Goal: Task Accomplishment & Management: Use online tool/utility

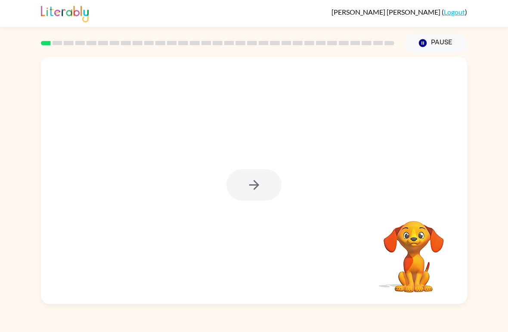
click at [268, 187] on div at bounding box center [253, 184] width 55 height 31
click at [274, 188] on button "button" at bounding box center [253, 184] width 55 height 31
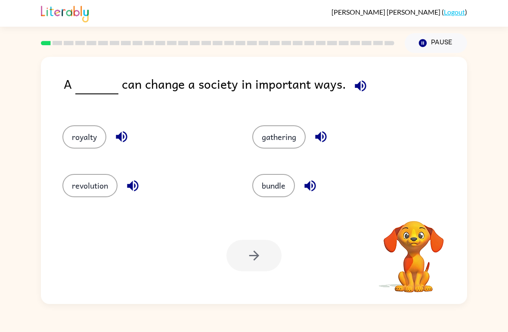
click at [354, 83] on icon "button" at bounding box center [359, 85] width 11 height 11
click at [354, 88] on icon "button" at bounding box center [359, 85] width 11 height 11
click at [357, 89] on icon "button" at bounding box center [360, 85] width 15 height 15
click at [358, 85] on icon "button" at bounding box center [359, 85] width 11 height 11
click at [365, 75] on span at bounding box center [358, 83] width 25 height 19
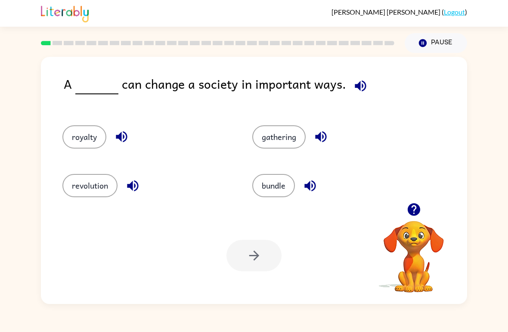
click at [360, 80] on icon "button" at bounding box center [360, 85] width 15 height 15
click at [92, 147] on button "royalty" at bounding box center [84, 136] width 44 height 23
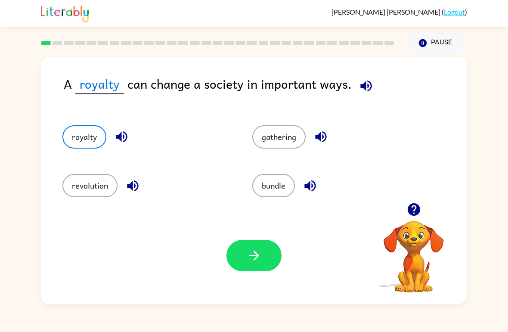
click at [84, 194] on button "revolution" at bounding box center [89, 185] width 55 height 23
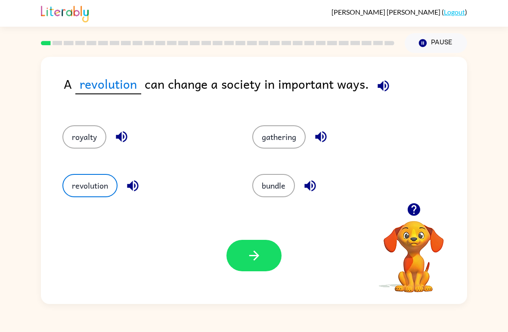
click at [247, 256] on icon "button" at bounding box center [253, 255] width 15 height 15
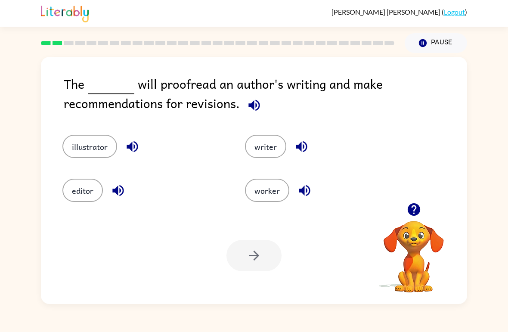
click at [268, 157] on button "writer" at bounding box center [265, 146] width 41 height 23
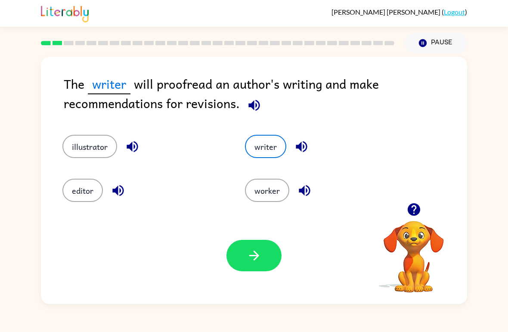
click at [274, 193] on button "worker" at bounding box center [267, 190] width 44 height 23
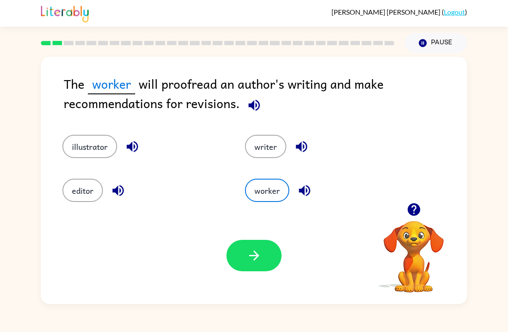
click at [70, 157] on button "illustrator" at bounding box center [89, 146] width 55 height 23
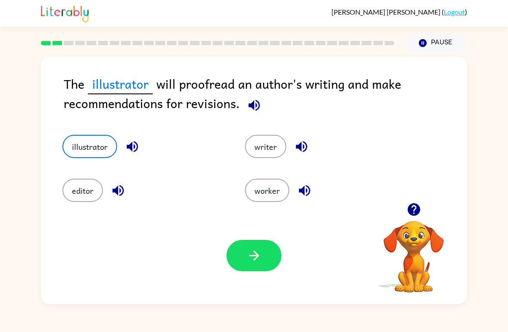
click at [243, 265] on button "button" at bounding box center [253, 255] width 55 height 31
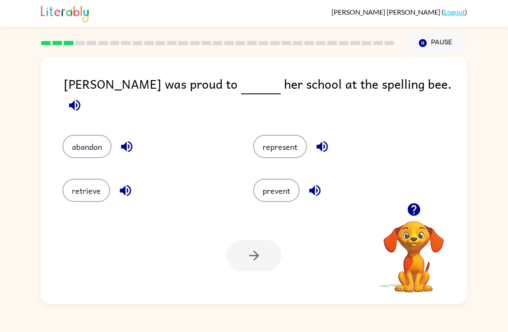
click at [292, 148] on button "represent" at bounding box center [280, 146] width 54 height 23
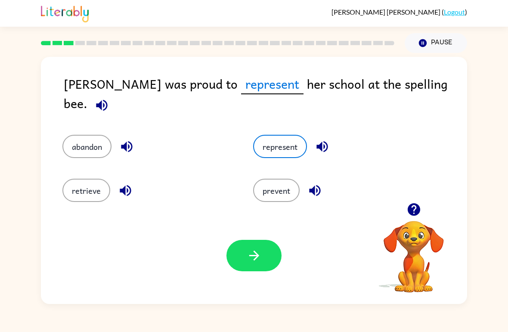
click at [295, 151] on div "represent" at bounding box center [332, 140] width 191 height 44
click at [257, 257] on icon "button" at bounding box center [254, 255] width 10 height 10
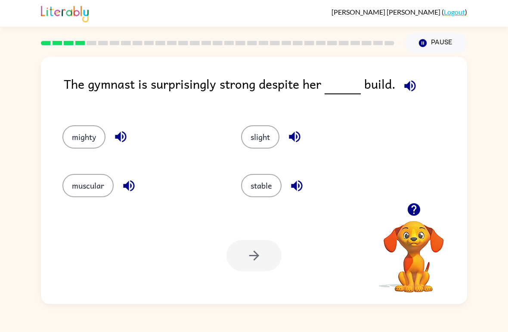
click at [102, 136] on button "mighty" at bounding box center [83, 136] width 43 height 23
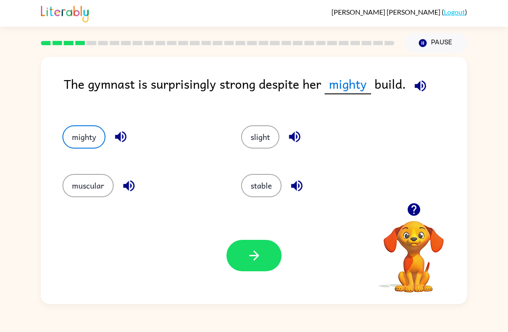
click at [260, 260] on icon "button" at bounding box center [253, 255] width 15 height 15
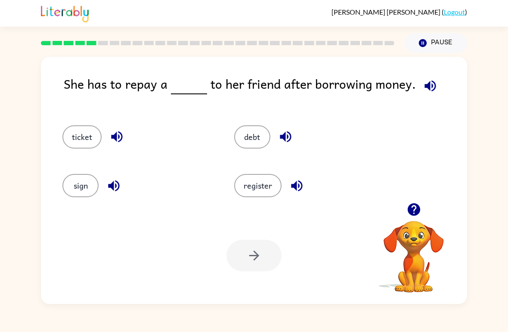
click at [82, 143] on button "ticket" at bounding box center [81, 136] width 39 height 23
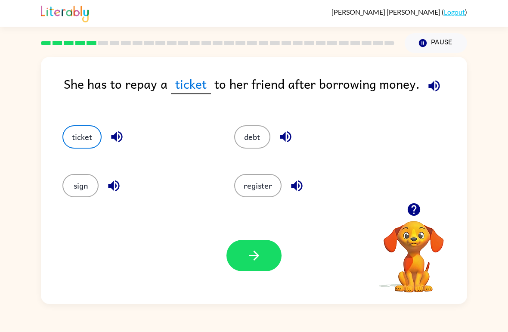
click at [265, 254] on button "button" at bounding box center [253, 255] width 55 height 31
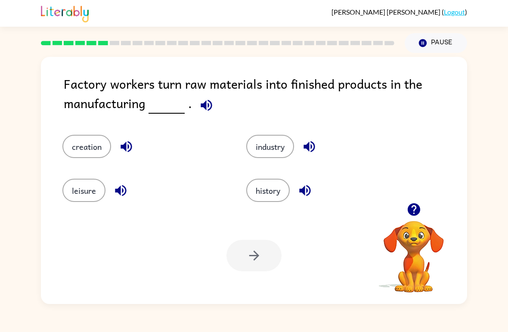
click at [89, 145] on button "creation" at bounding box center [86, 146] width 49 height 23
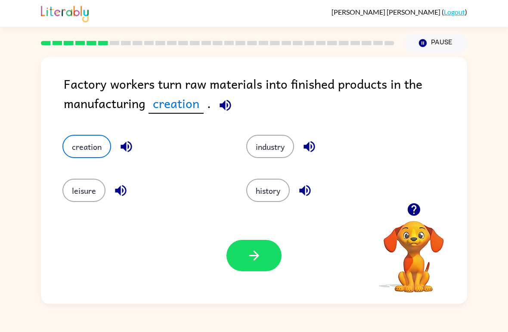
click at [242, 271] on button "button" at bounding box center [253, 255] width 55 height 31
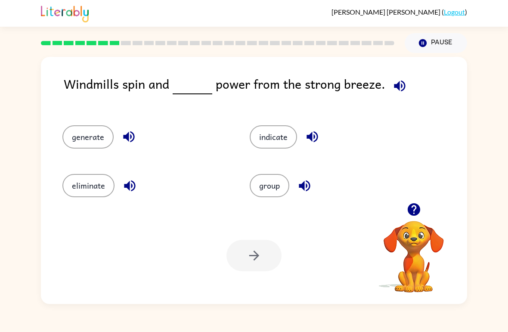
click at [269, 141] on button "indicate" at bounding box center [272, 136] width 47 height 23
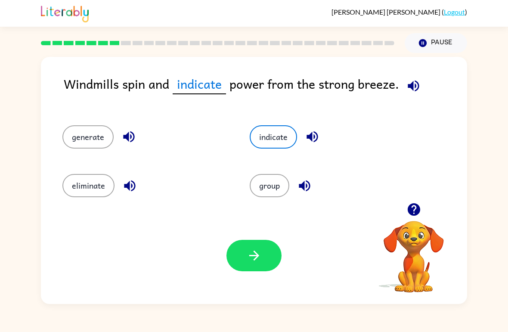
click at [98, 132] on button "generate" at bounding box center [87, 136] width 51 height 23
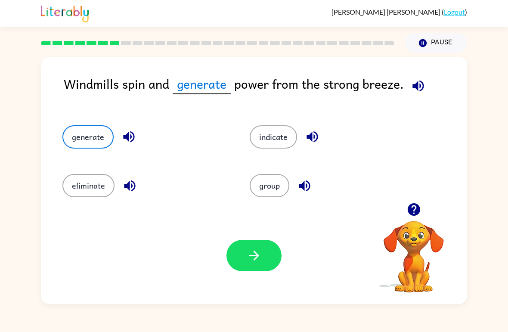
click at [258, 256] on icon "button" at bounding box center [254, 255] width 10 height 10
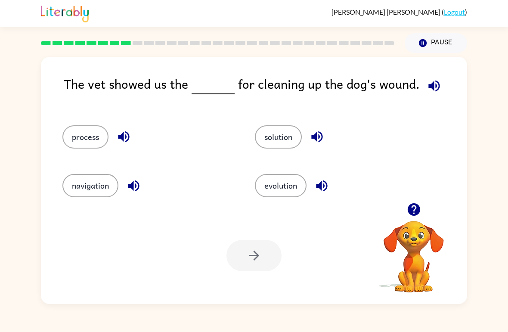
click at [107, 135] on button "process" at bounding box center [85, 136] width 46 height 23
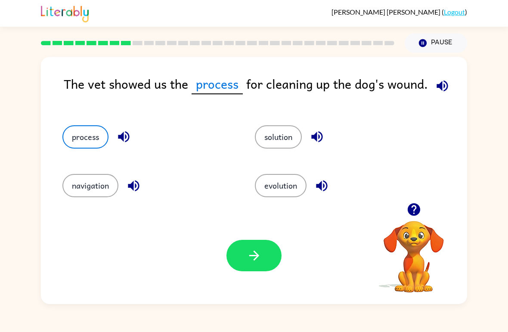
click at [283, 140] on button "solution" at bounding box center [278, 136] width 47 height 23
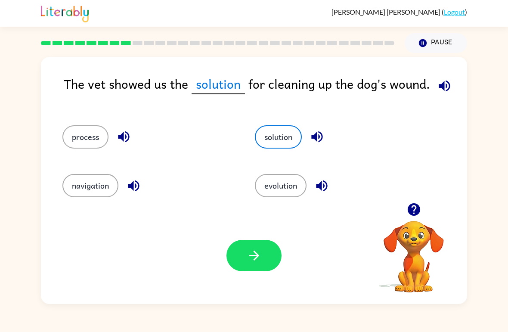
click at [95, 134] on button "process" at bounding box center [85, 136] width 46 height 23
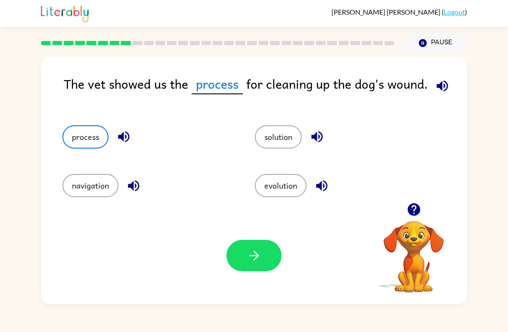
click at [263, 250] on button "button" at bounding box center [253, 255] width 55 height 31
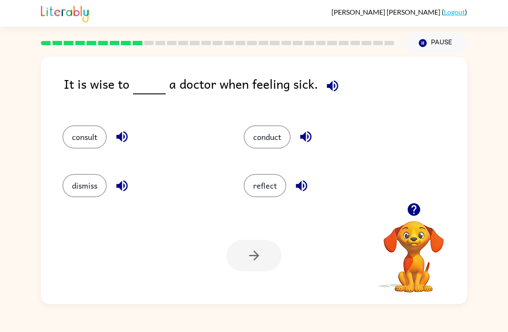
click at [79, 133] on button "consult" at bounding box center [84, 136] width 44 height 23
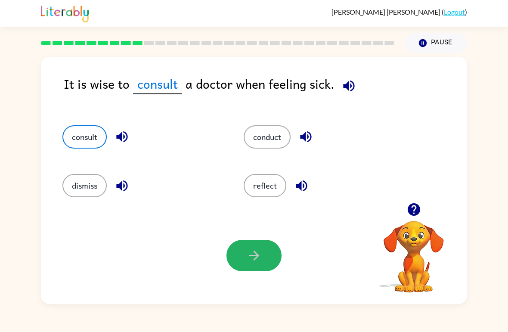
click at [251, 261] on icon "button" at bounding box center [253, 255] width 15 height 15
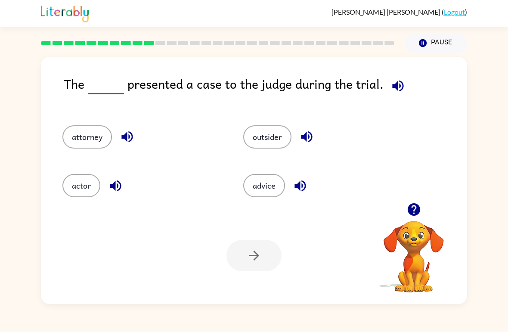
click at [87, 186] on button "actor" at bounding box center [81, 185] width 38 height 23
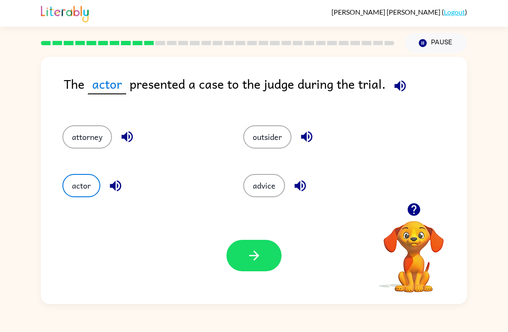
click at [268, 133] on button "outsider" at bounding box center [267, 136] width 48 height 23
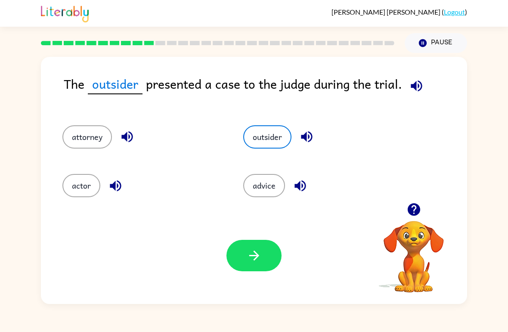
click at [291, 182] on button "button" at bounding box center [300, 186] width 22 height 22
click at [260, 196] on button "advice" at bounding box center [264, 185] width 42 height 23
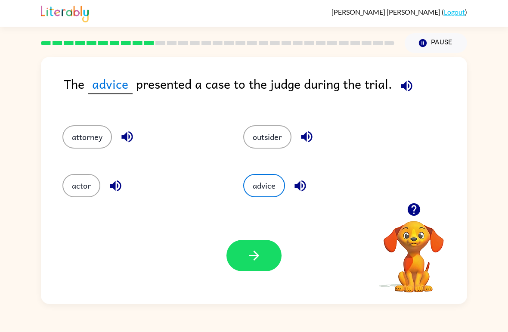
click at [402, 87] on icon "button" at bounding box center [405, 85] width 11 height 11
click at [95, 132] on button "attorney" at bounding box center [86, 136] width 49 height 23
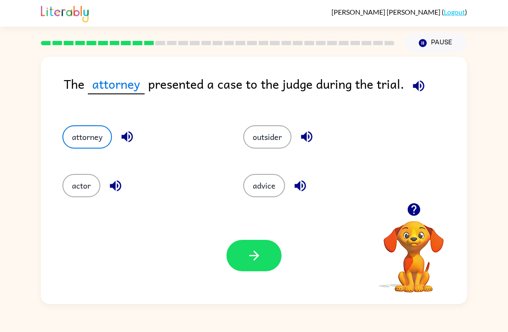
click at [239, 260] on button "button" at bounding box center [253, 255] width 55 height 31
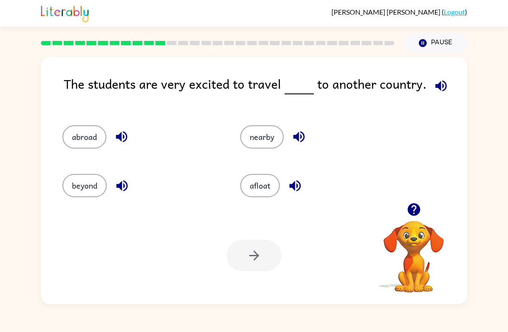
click at [90, 185] on button "beyond" at bounding box center [84, 185] width 44 height 23
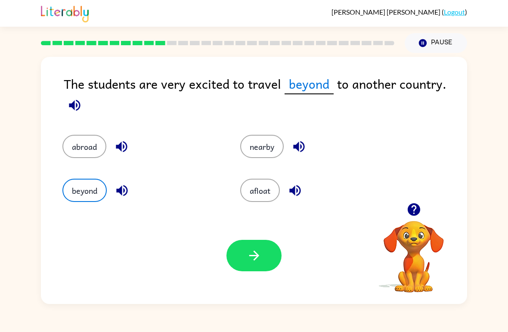
click at [269, 244] on button "button" at bounding box center [253, 255] width 55 height 31
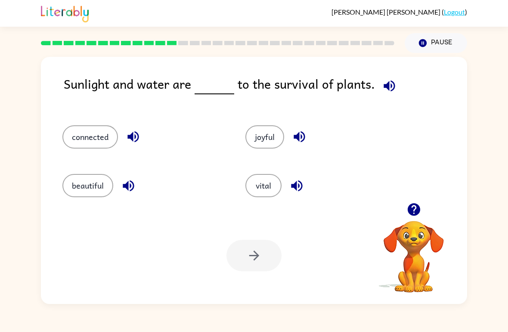
click at [94, 141] on button "connected" at bounding box center [89, 136] width 55 height 23
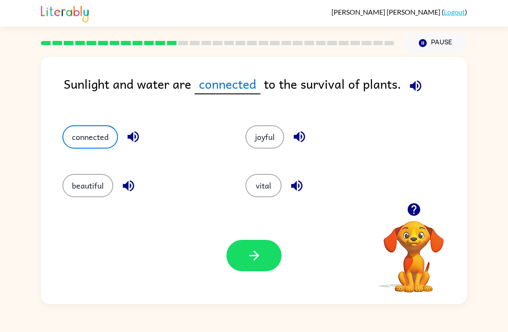
click at [254, 270] on button "button" at bounding box center [253, 255] width 55 height 31
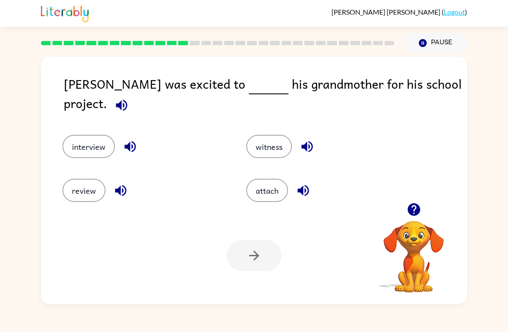
click at [101, 135] on button "interview" at bounding box center [88, 146] width 52 height 23
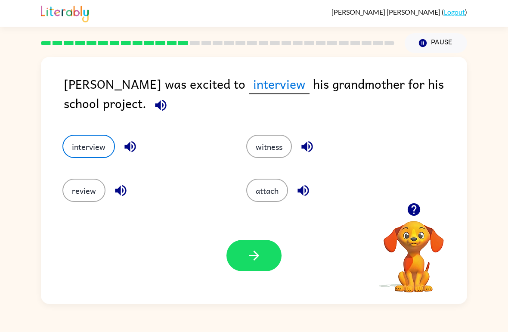
click at [68, 202] on div "review" at bounding box center [144, 190] width 164 height 23
click at [88, 194] on button "review" at bounding box center [83, 190] width 43 height 23
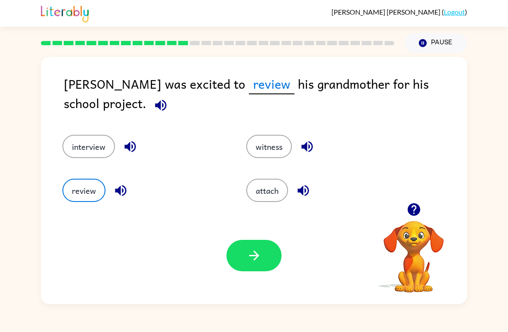
click at [254, 265] on button "button" at bounding box center [253, 255] width 55 height 31
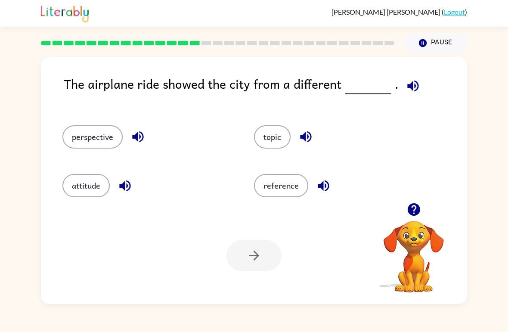
click at [101, 143] on button "perspective" at bounding box center [92, 136] width 60 height 23
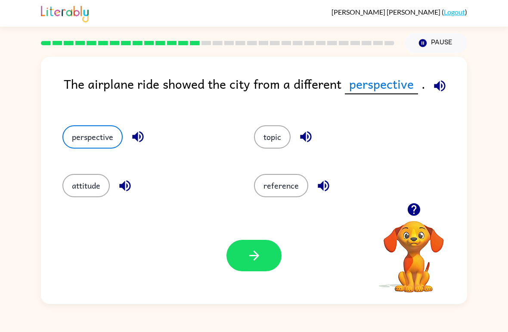
click at [255, 262] on icon "button" at bounding box center [253, 255] width 15 height 15
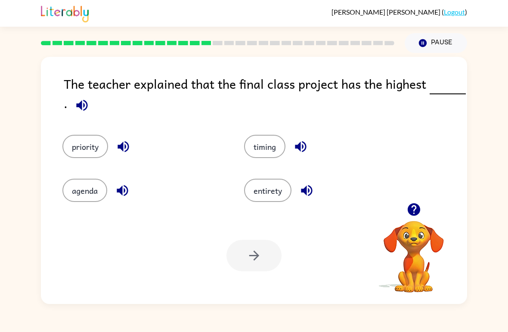
click at [77, 154] on button "priority" at bounding box center [85, 146] width 46 height 23
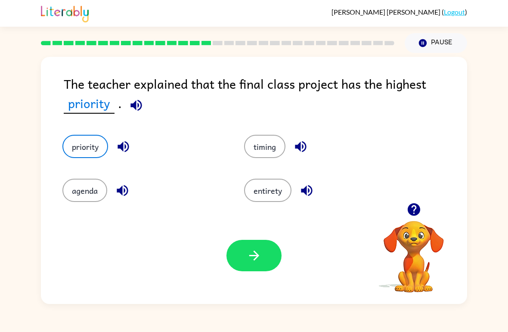
click at [253, 249] on icon "button" at bounding box center [253, 255] width 15 height 15
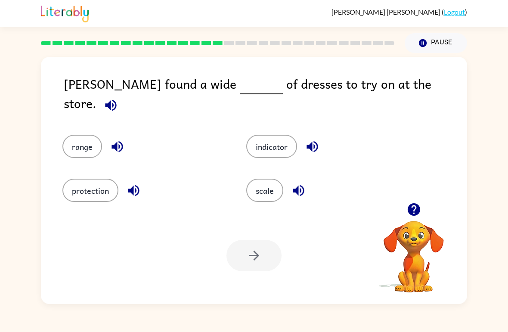
click at [116, 180] on button "protection" at bounding box center [90, 190] width 56 height 23
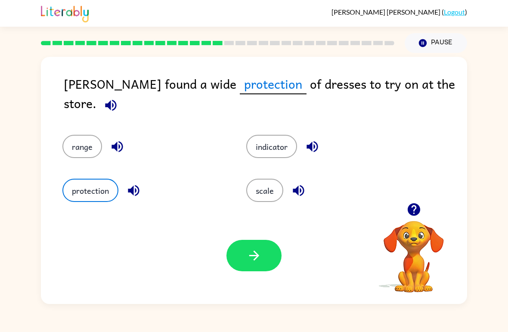
click at [243, 270] on button "button" at bounding box center [253, 255] width 55 height 31
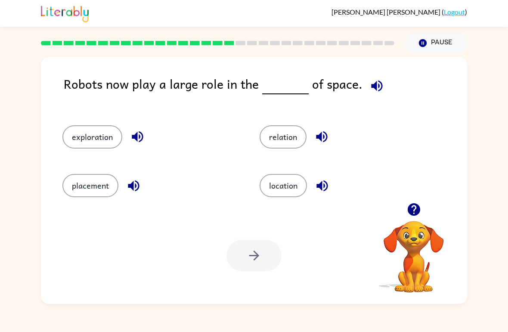
click at [283, 187] on button "location" at bounding box center [282, 185] width 47 height 23
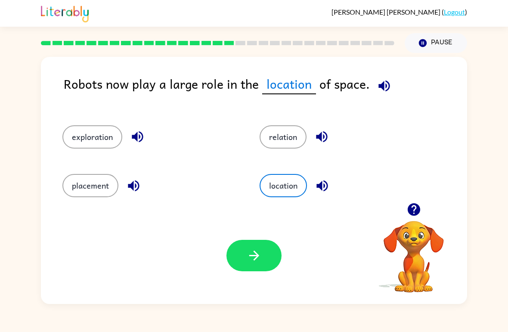
click at [261, 269] on button "button" at bounding box center [253, 255] width 55 height 31
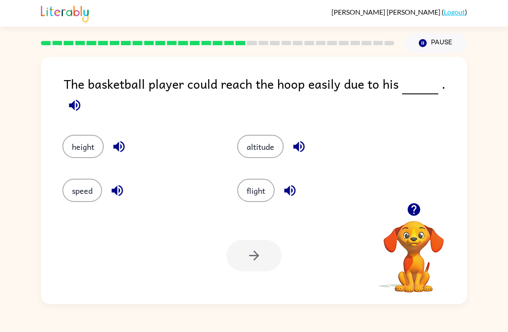
click at [87, 197] on button "speed" at bounding box center [82, 190] width 40 height 23
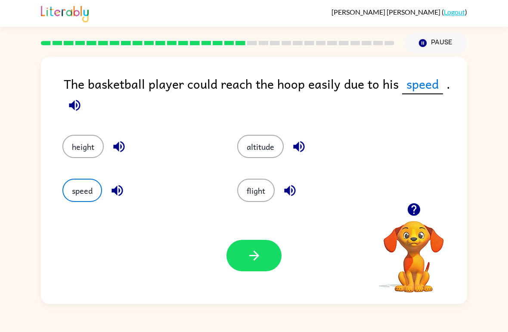
click at [240, 241] on button "button" at bounding box center [253, 255] width 55 height 31
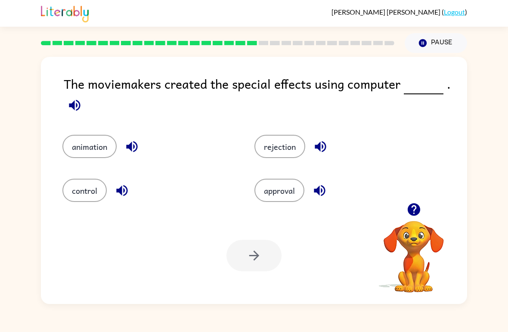
click at [80, 201] on button "control" at bounding box center [84, 190] width 44 height 23
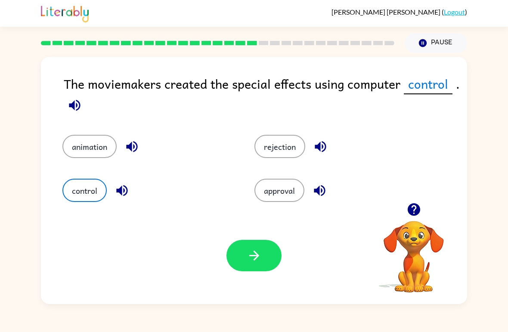
click at [258, 261] on icon "button" at bounding box center [253, 255] width 15 height 15
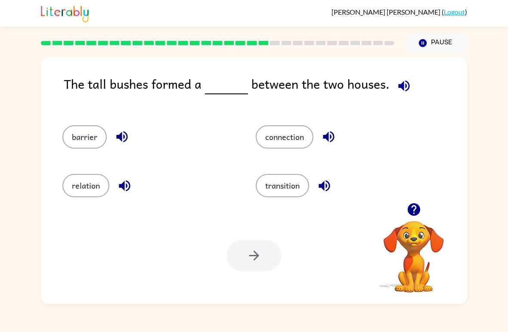
click at [291, 146] on button "connection" at bounding box center [285, 136] width 58 height 23
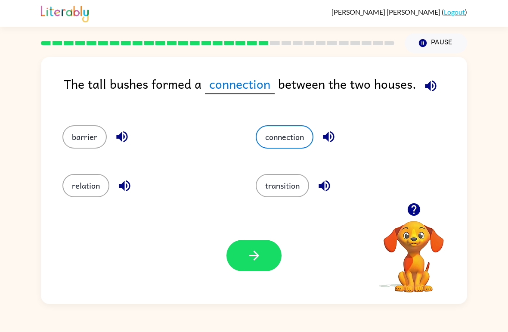
click at [248, 256] on icon "button" at bounding box center [253, 255] width 15 height 15
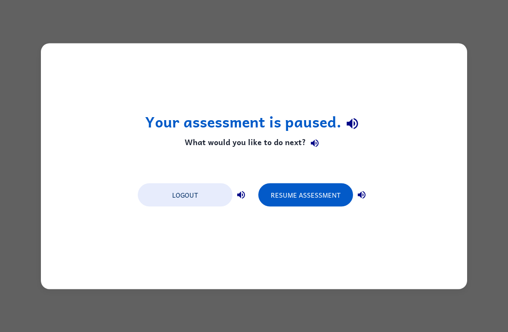
click at [317, 193] on button "Resume Assessment" at bounding box center [305, 194] width 95 height 23
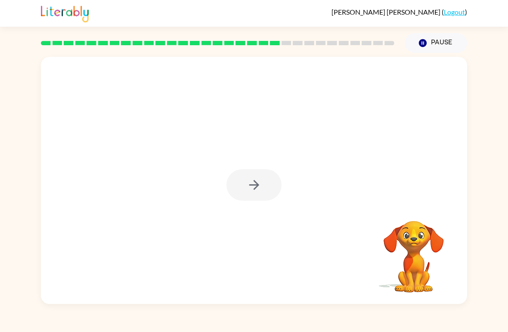
click at [249, 189] on div at bounding box center [253, 184] width 55 height 31
click at [259, 183] on div at bounding box center [253, 184] width 55 height 31
click at [266, 188] on button "button" at bounding box center [253, 184] width 55 height 31
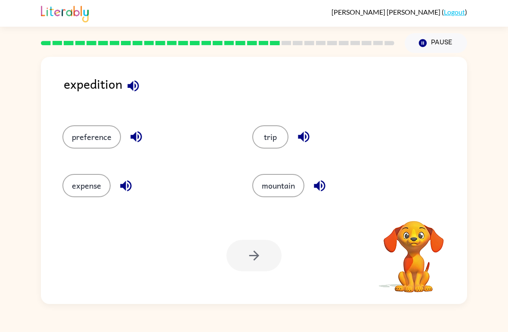
click at [131, 89] on icon "button" at bounding box center [132, 85] width 11 height 11
click at [305, 139] on icon "button" at bounding box center [303, 136] width 11 height 11
click at [131, 138] on icon "button" at bounding box center [135, 136] width 11 height 11
click at [90, 145] on button "preference" at bounding box center [91, 136] width 58 height 23
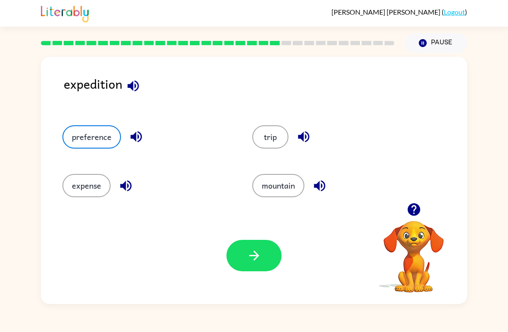
click at [240, 257] on button "button" at bounding box center [253, 255] width 55 height 31
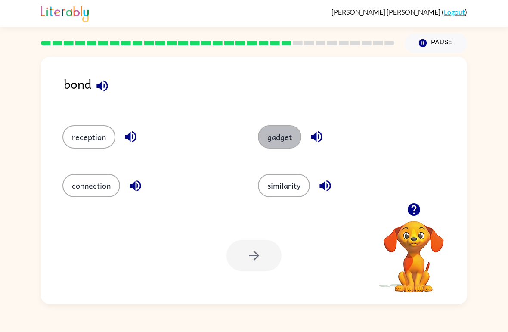
click at [293, 129] on button "gadget" at bounding box center [279, 136] width 43 height 23
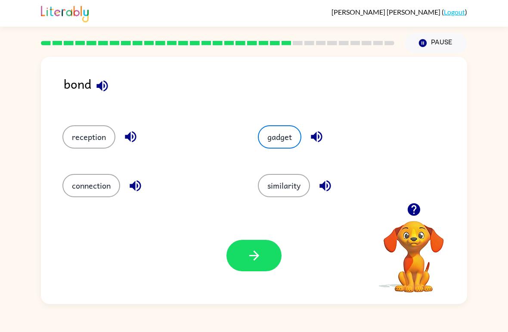
click at [237, 260] on button "button" at bounding box center [253, 255] width 55 height 31
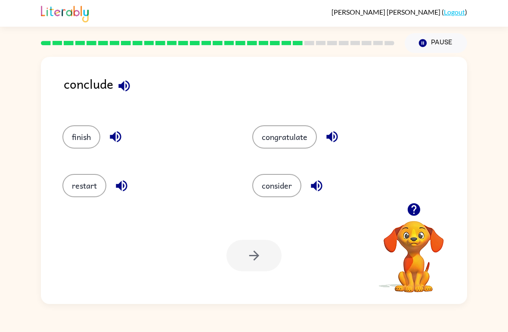
click at [287, 188] on button "consider" at bounding box center [276, 185] width 49 height 23
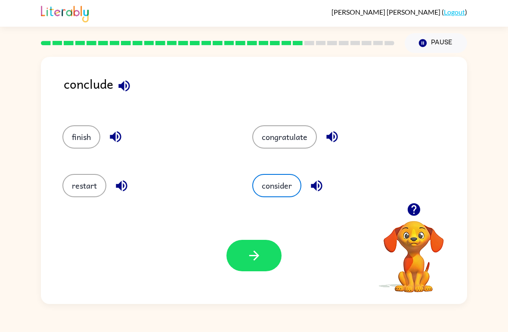
click at [262, 260] on button "button" at bounding box center [253, 255] width 55 height 31
click at [244, 265] on div at bounding box center [253, 255] width 55 height 31
click at [268, 265] on div at bounding box center [253, 255] width 55 height 31
click at [277, 176] on button "consider" at bounding box center [276, 185] width 49 height 23
click at [246, 259] on div at bounding box center [253, 255] width 55 height 31
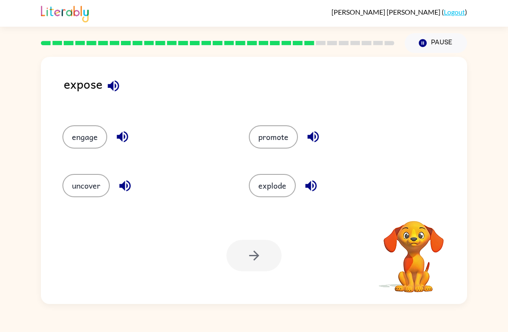
click at [257, 263] on div at bounding box center [253, 255] width 55 height 31
click at [281, 186] on button "explode" at bounding box center [272, 185] width 47 height 23
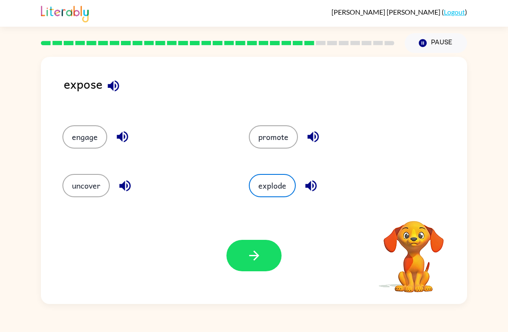
click at [268, 256] on button "button" at bounding box center [253, 255] width 55 height 31
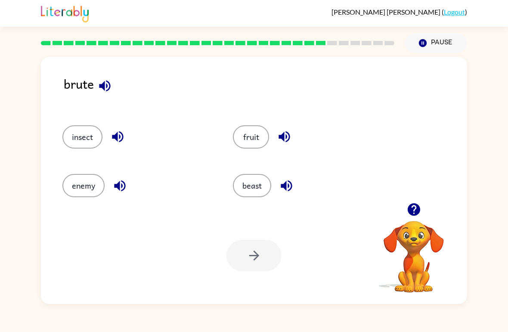
click at [54, 174] on div "enemy" at bounding box center [131, 181] width 170 height 49
click at [71, 188] on button "enemy" at bounding box center [83, 185] width 42 height 23
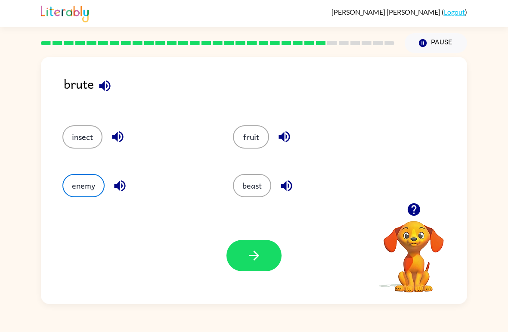
click at [261, 251] on icon "button" at bounding box center [253, 255] width 15 height 15
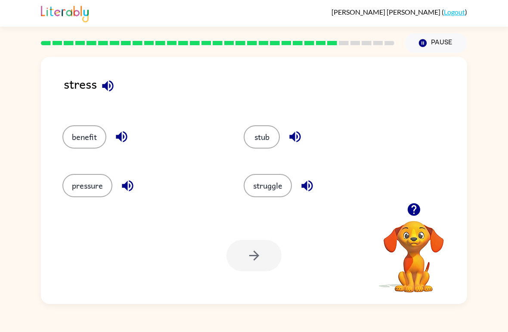
click at [280, 188] on button "struggle" at bounding box center [267, 185] width 48 height 23
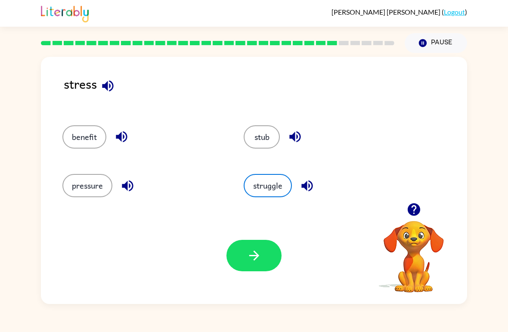
click at [265, 253] on button "button" at bounding box center [253, 255] width 55 height 31
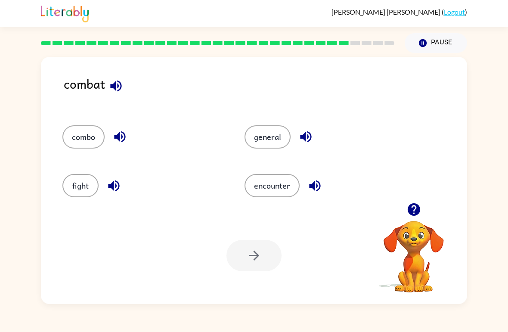
click at [67, 185] on button "fight" at bounding box center [80, 185] width 36 height 23
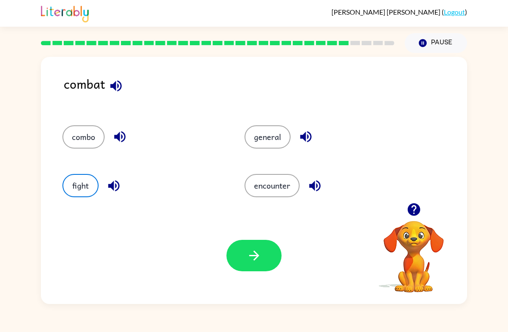
click at [261, 266] on button "button" at bounding box center [253, 255] width 55 height 31
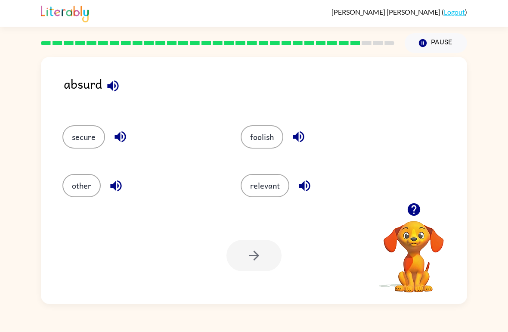
click at [273, 187] on button "relevant" at bounding box center [264, 185] width 49 height 23
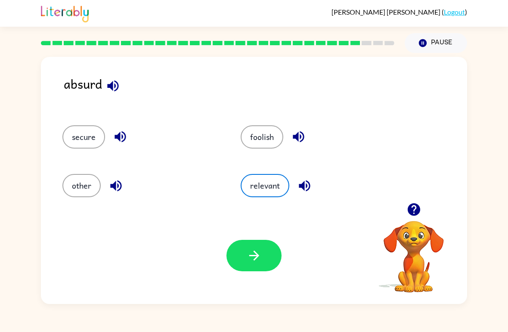
click at [261, 259] on icon "button" at bounding box center [253, 255] width 15 height 15
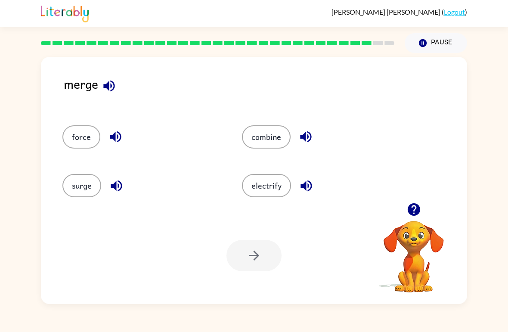
click at [103, 83] on icon "button" at bounding box center [109, 85] width 15 height 15
click at [299, 181] on icon "button" at bounding box center [306, 185] width 15 height 15
click at [271, 181] on button "electrify" at bounding box center [266, 185] width 49 height 23
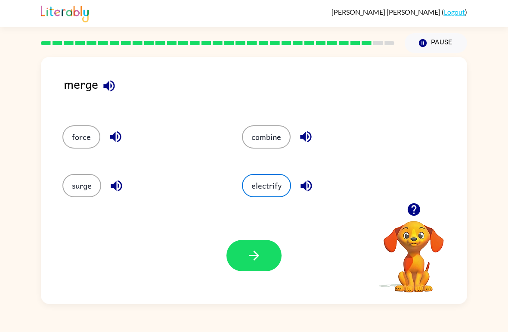
click at [262, 260] on button "button" at bounding box center [253, 255] width 55 height 31
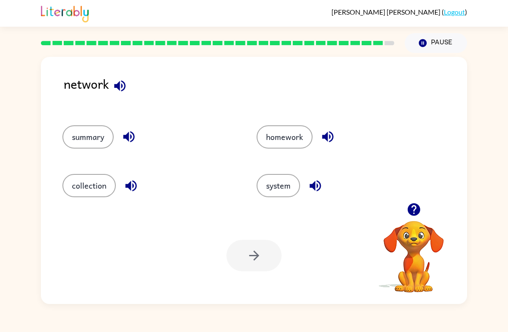
click at [122, 91] on icon "button" at bounding box center [119, 85] width 11 height 11
click at [130, 136] on icon "button" at bounding box center [128, 136] width 15 height 15
click at [132, 189] on icon "button" at bounding box center [130, 185] width 15 height 15
click at [329, 135] on icon "button" at bounding box center [327, 136] width 15 height 15
click at [308, 135] on button "homework" at bounding box center [284, 136] width 56 height 23
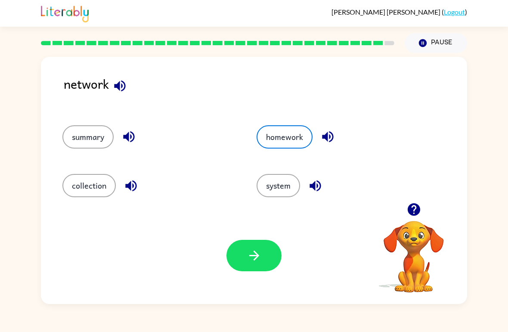
click at [275, 247] on button "button" at bounding box center [253, 255] width 55 height 31
